Goal: Task Accomplishment & Management: Complete application form

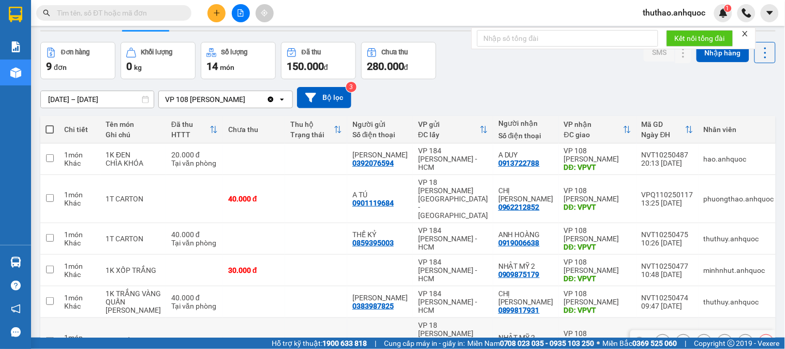
scroll to position [57, 0]
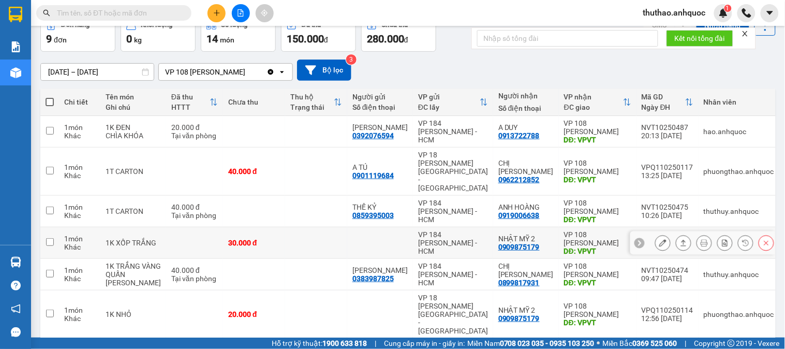
click at [659, 239] on icon at bounding box center [662, 242] width 7 height 7
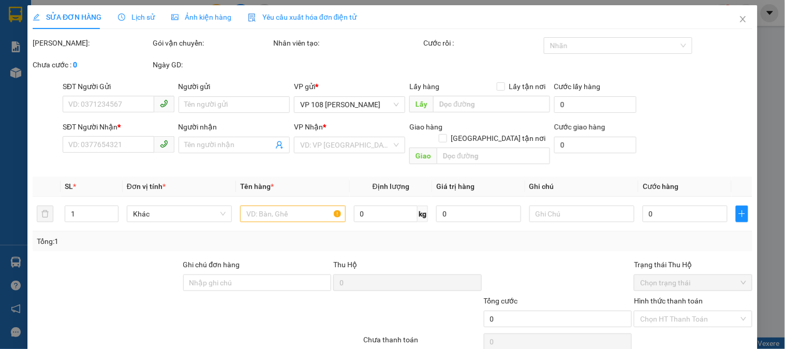
type input "0909875179"
type input "NHẬT MỸ 2"
type input "VPVT"
type input "30.000"
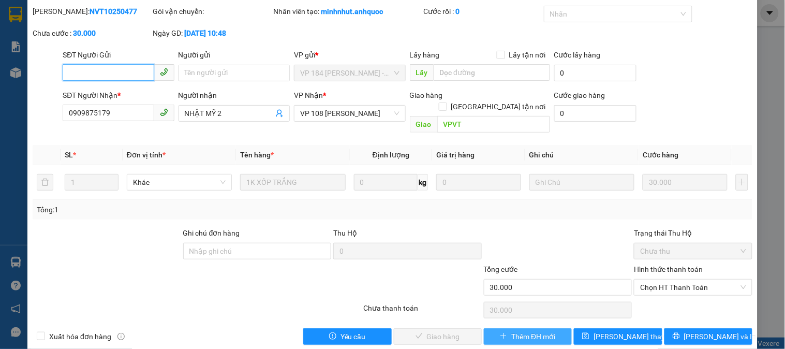
scroll to position [36, 0]
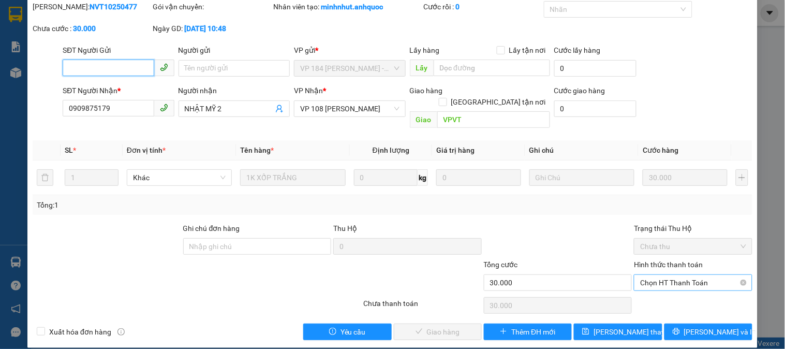
click at [666, 275] on span "Chọn HT Thanh Toán" at bounding box center [693, 283] width 106 height 16
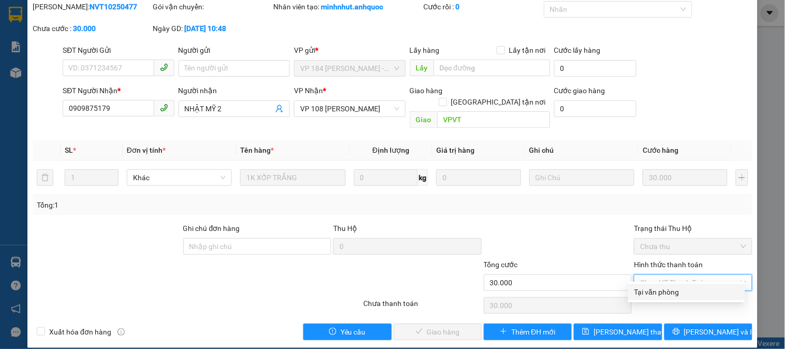
drag, startPoint x: 665, startPoint y: 295, endPoint x: 403, endPoint y: 292, distance: 261.7
click at [664, 295] on div "Tại văn phòng" at bounding box center [686, 291] width 104 height 11
type input "0"
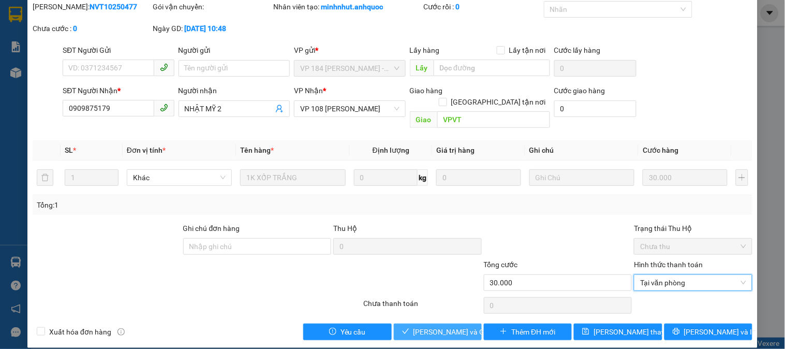
click at [436, 326] on span "Lưu và Giao hàng" at bounding box center [462, 331] width 99 height 11
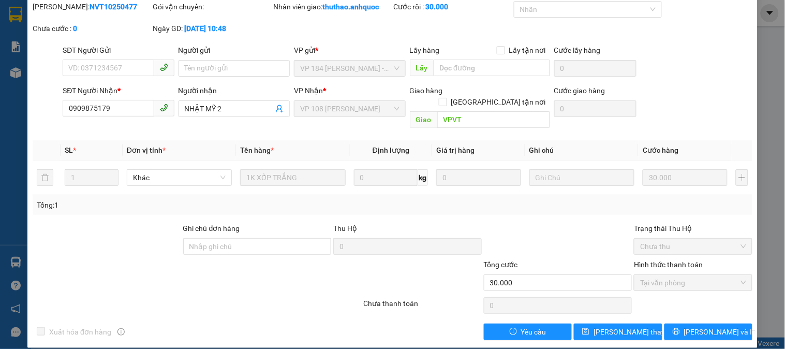
scroll to position [0, 0]
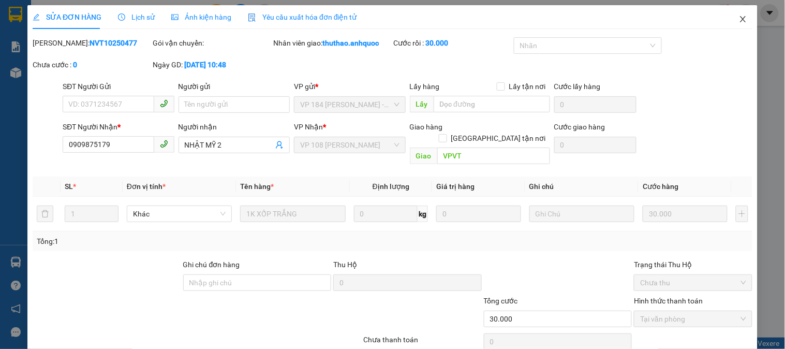
click at [740, 18] on icon "close" at bounding box center [743, 19] width 6 height 6
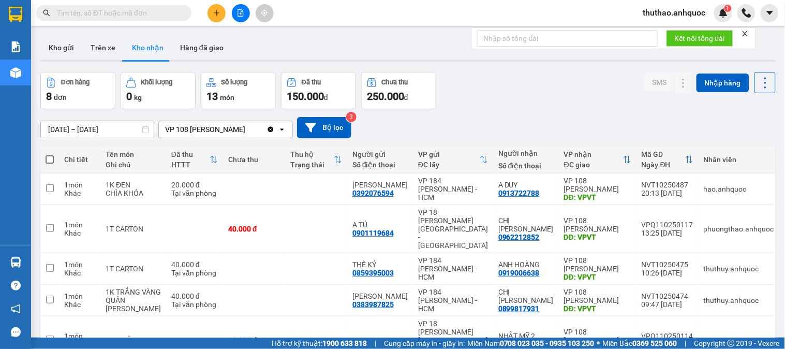
click at [92, 12] on input "text" at bounding box center [118, 12] width 122 height 11
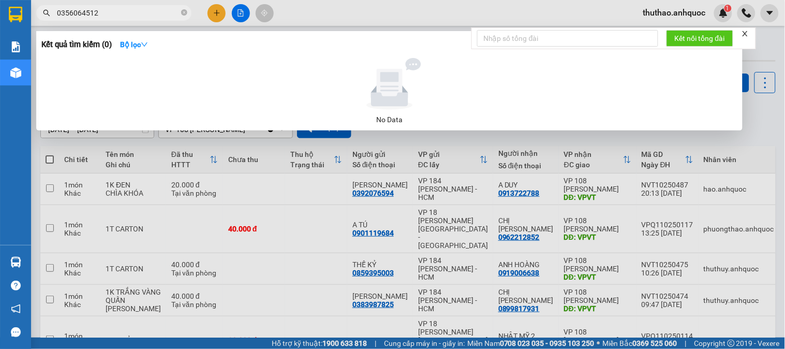
click at [71, 12] on input "0356064512" at bounding box center [118, 12] width 122 height 11
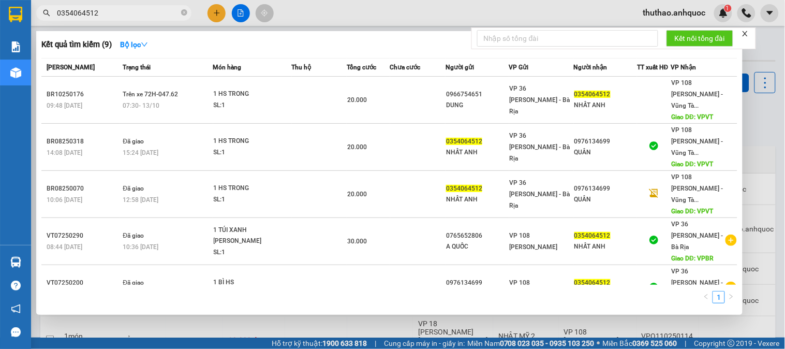
type input "0354064512"
click at [770, 42] on div at bounding box center [392, 174] width 785 height 349
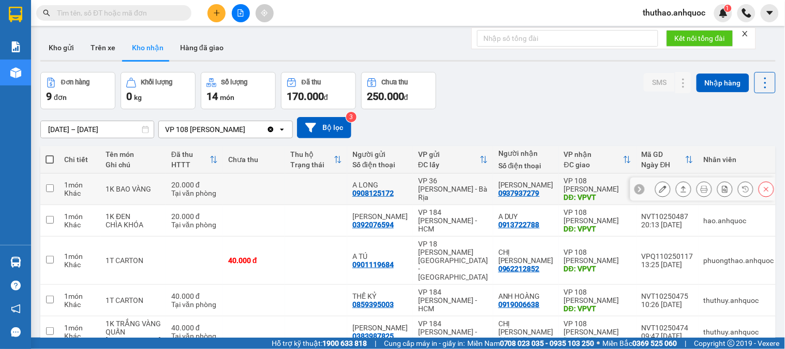
click at [659, 188] on icon at bounding box center [662, 188] width 7 height 7
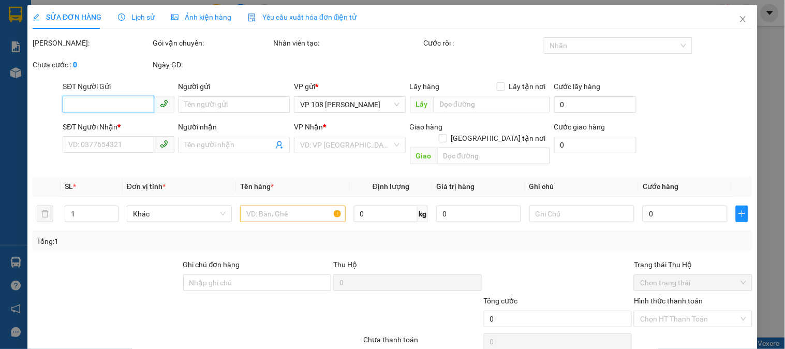
type input "0908125172"
type input "A LONG"
type input "0937937279"
type input "THU PHƯƠNG"
type input "VPVT"
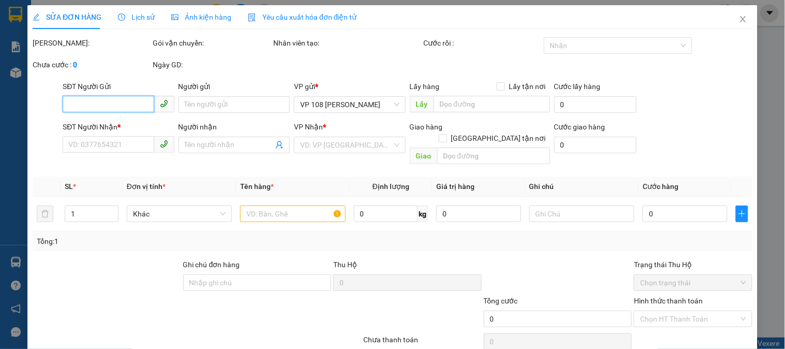
type input "20.000"
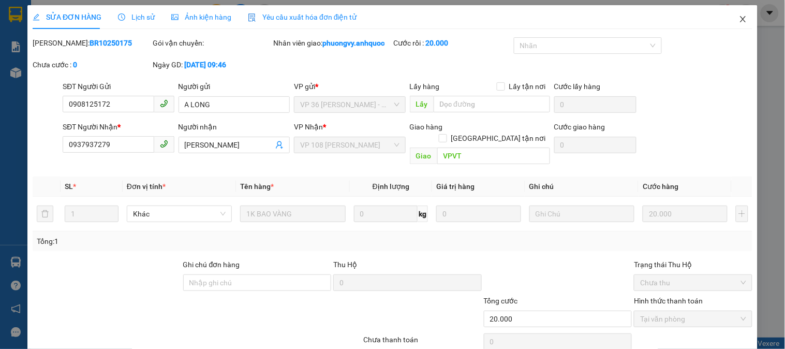
click at [739, 18] on icon "close" at bounding box center [743, 19] width 8 height 8
